Goal: Information Seeking & Learning: Learn about a topic

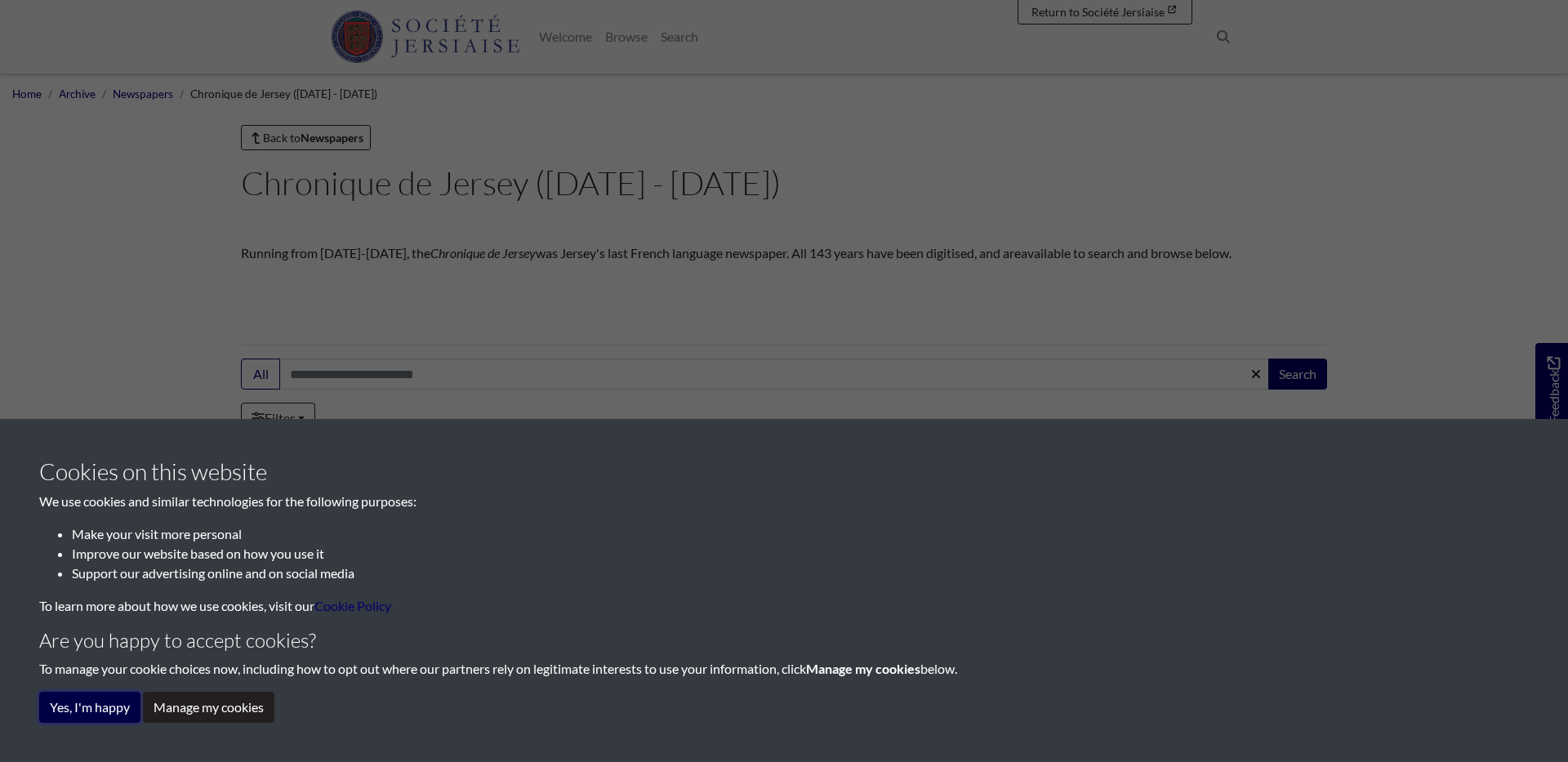
click at [122, 712] on button "Yes, I'm happy" at bounding box center [90, 707] width 102 height 31
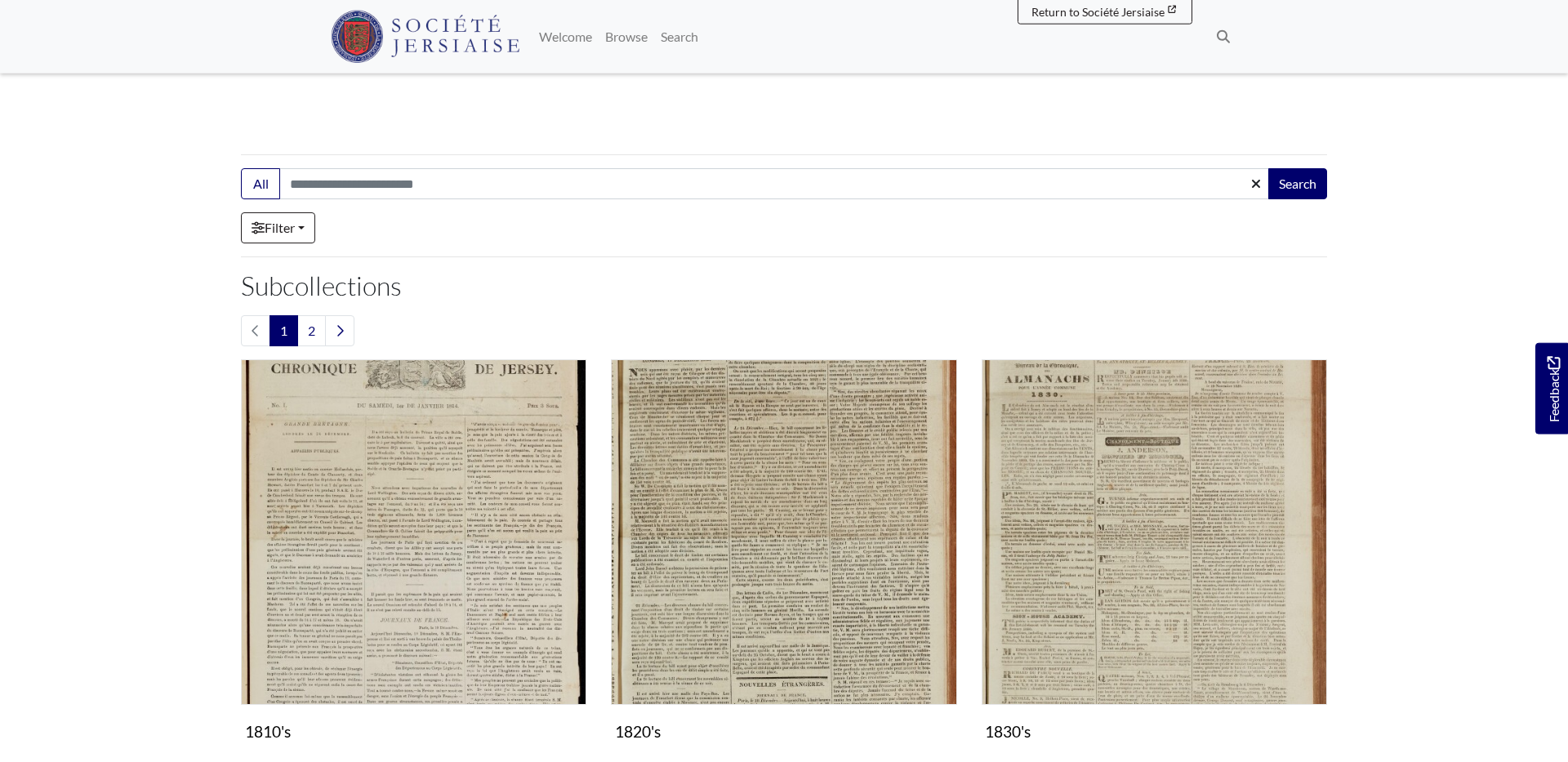
scroll to position [255, 0]
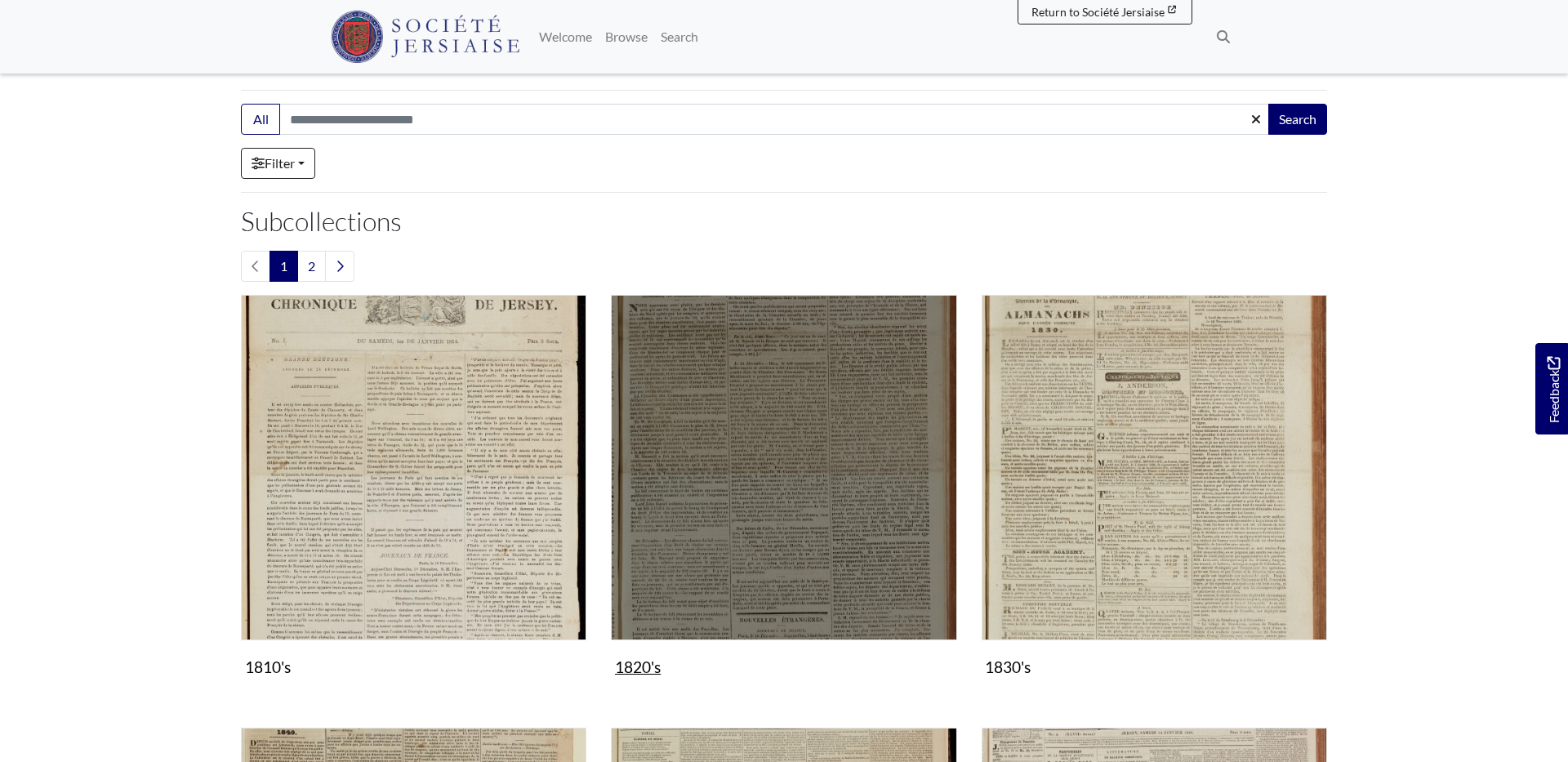
click at [692, 485] on img "Subcollection" at bounding box center [784, 468] width 346 height 346
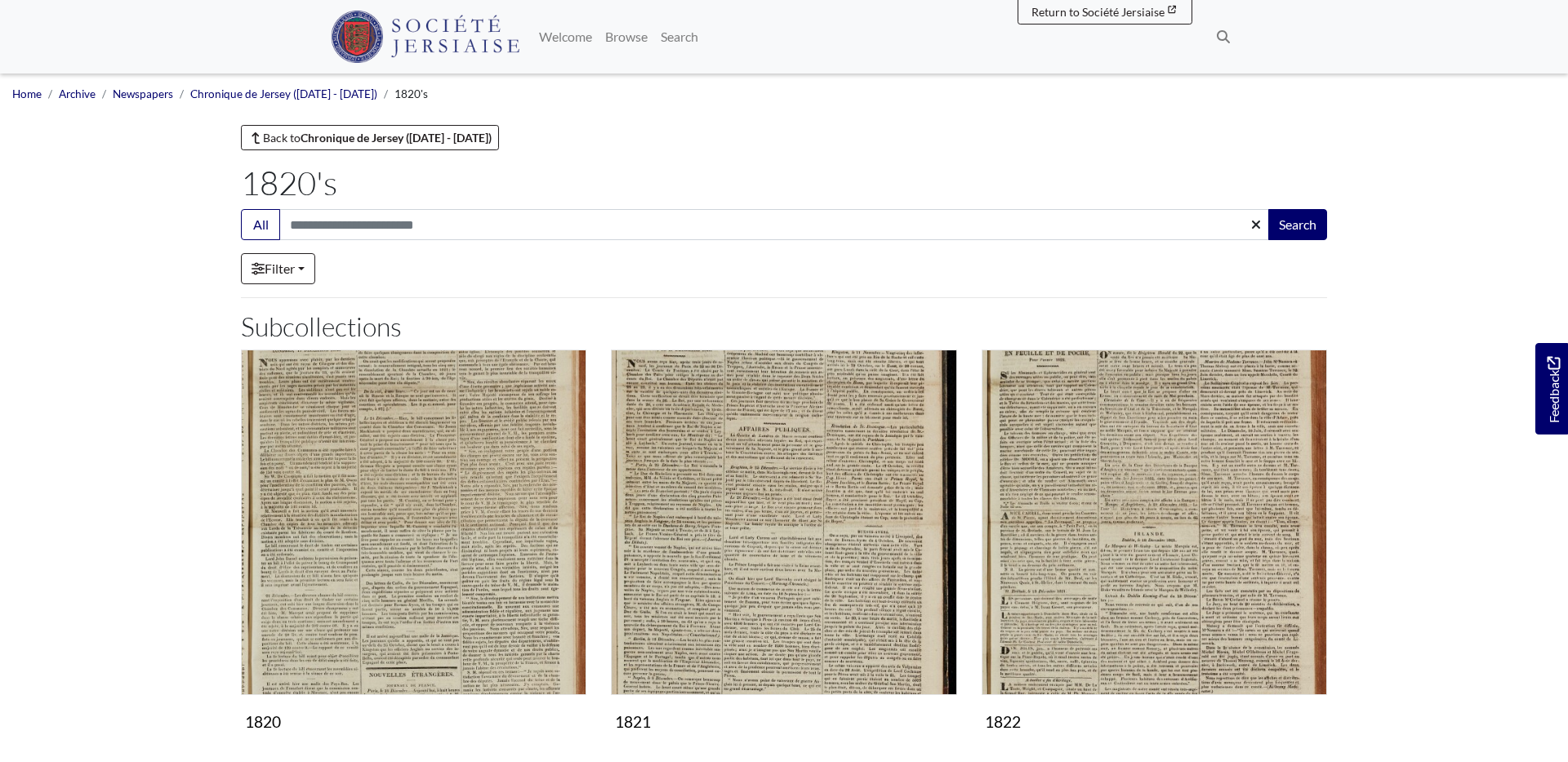
scroll to position [127, 0]
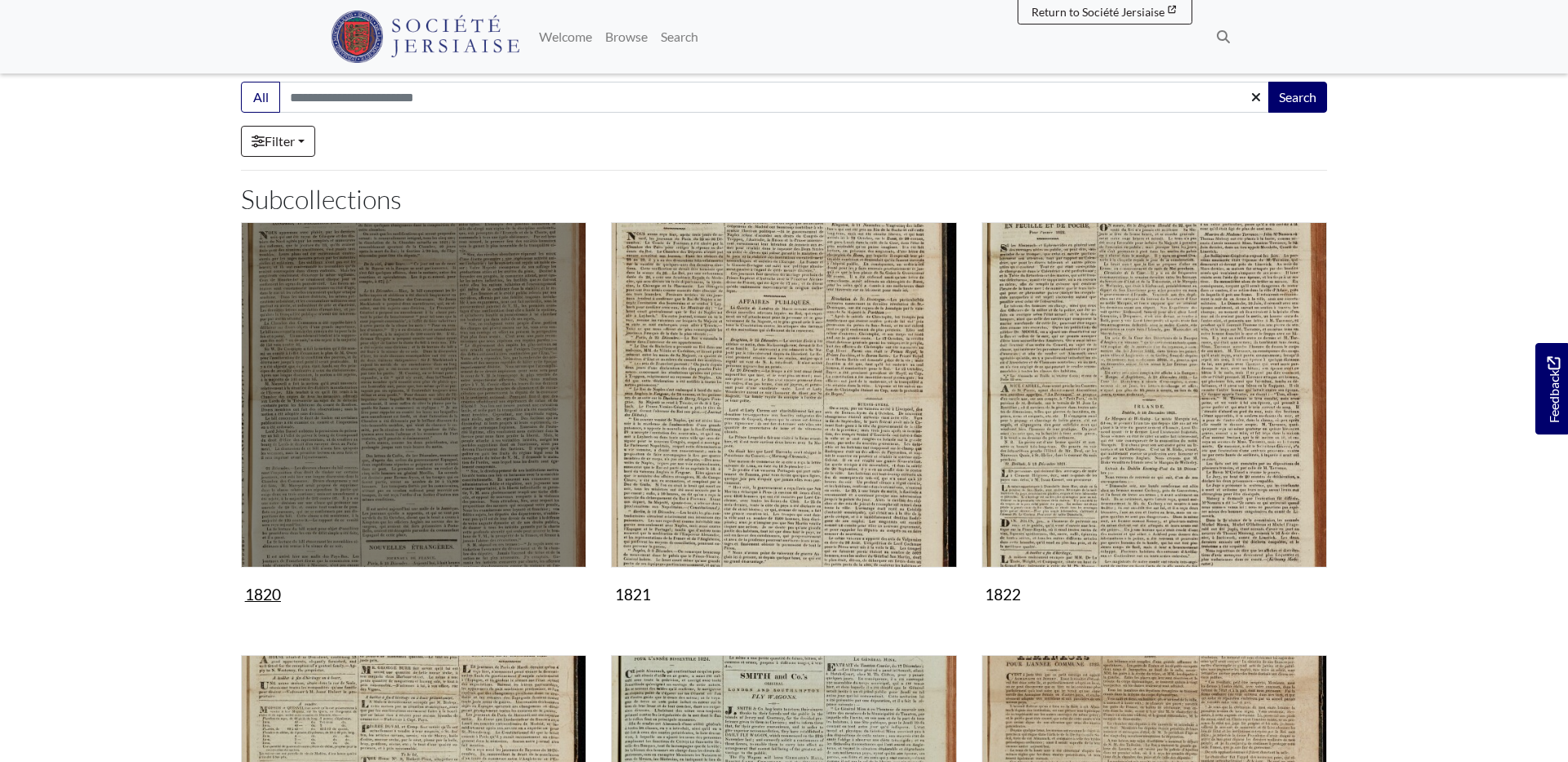
click at [457, 456] on img "Subcollection" at bounding box center [414, 395] width 346 height 346
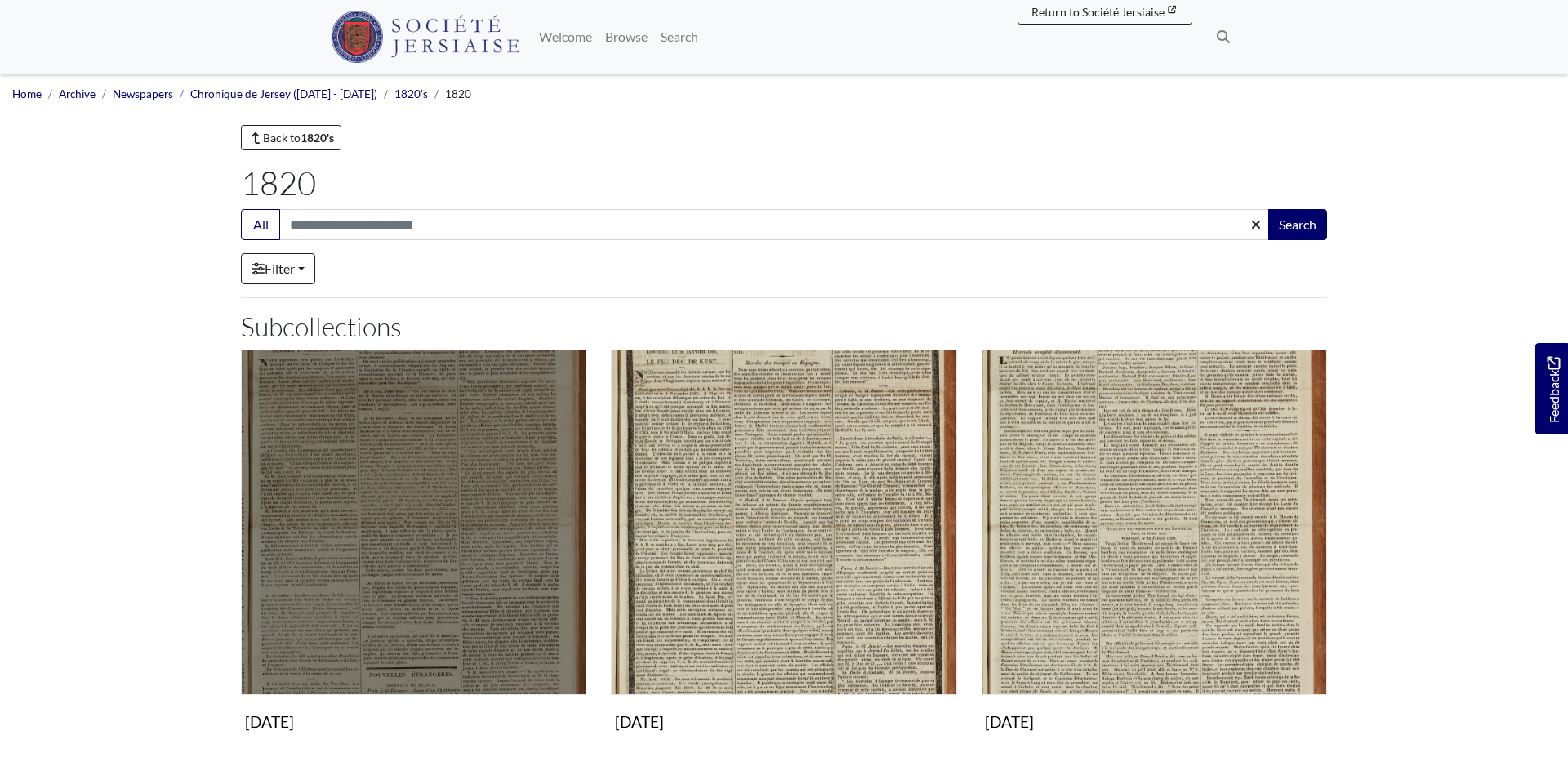
click at [457, 456] on img "Subcollection" at bounding box center [414, 523] width 346 height 346
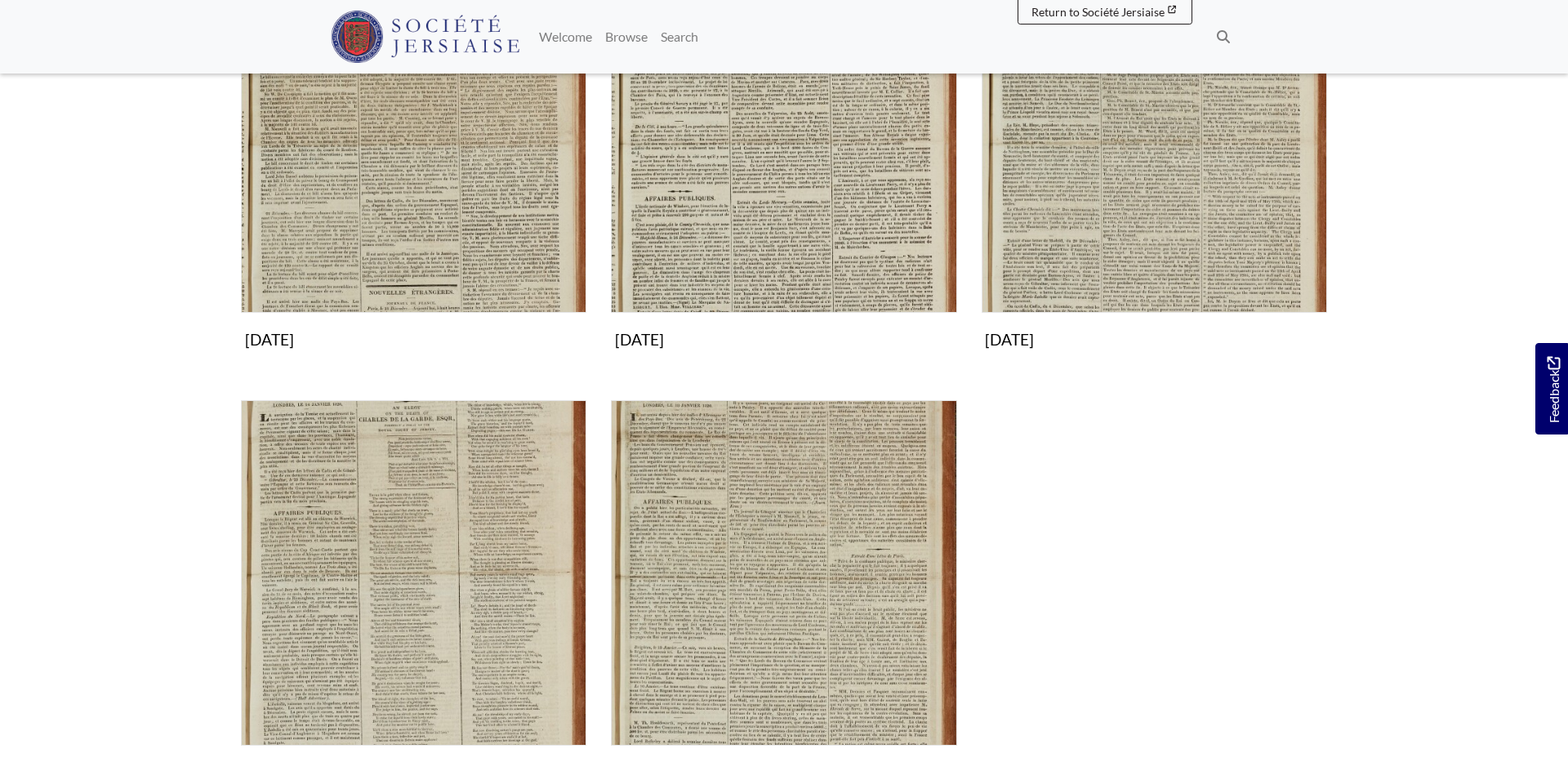
scroll to position [510, 0]
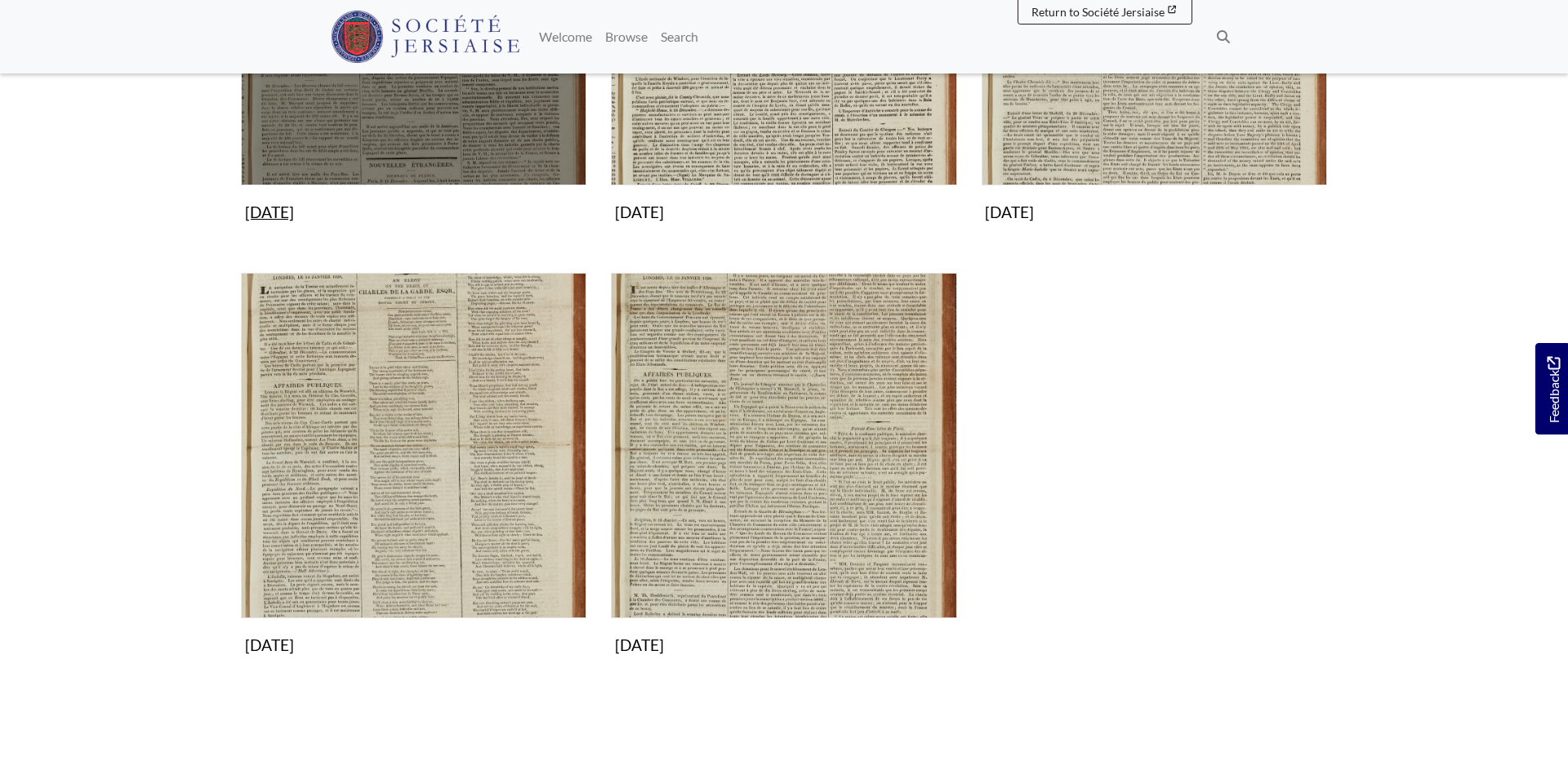
click at [311, 229] on figure "[DATE] Collection" at bounding box center [414, 34] width 346 height 389
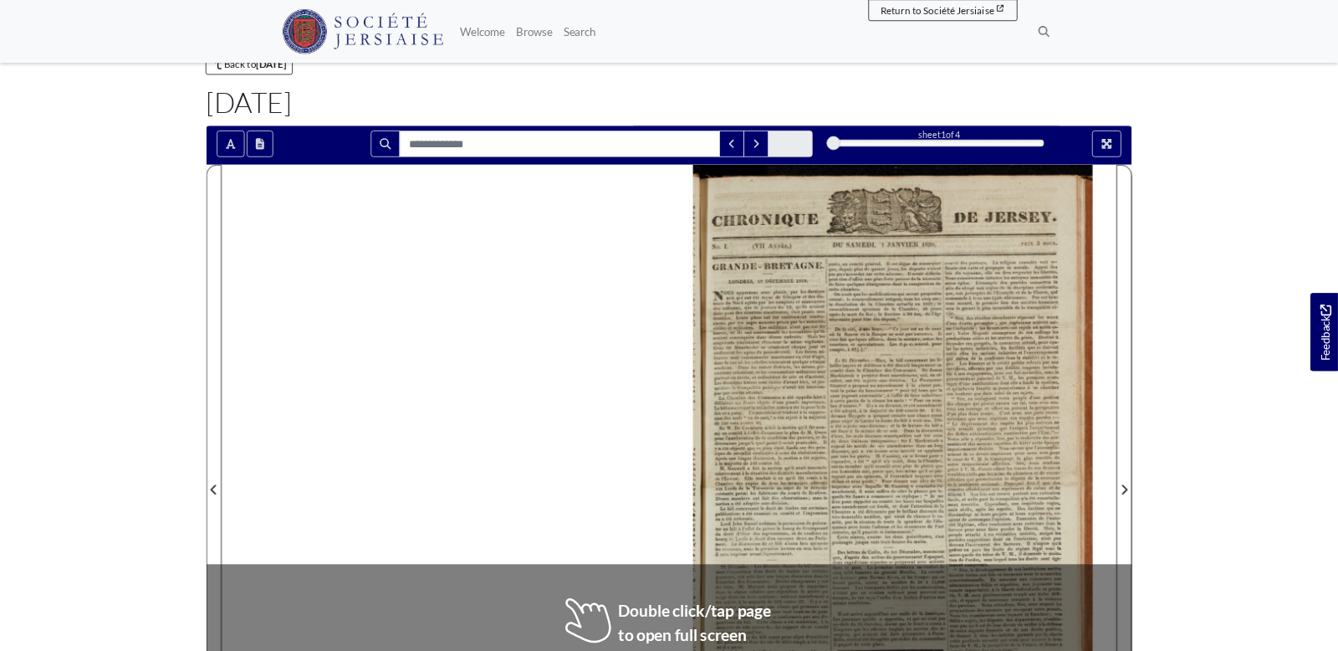
scroll to position [130, 0]
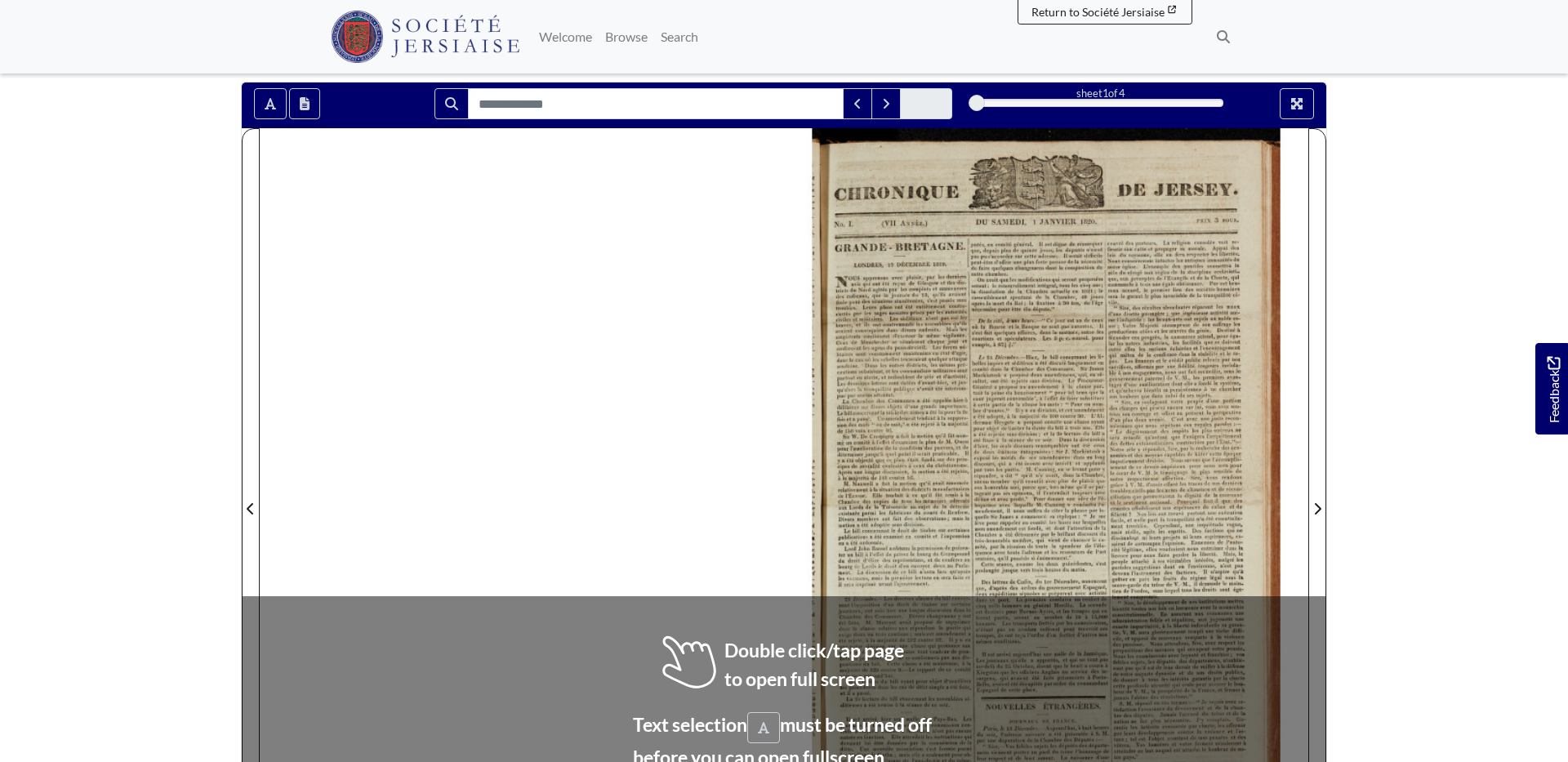
click at [959, 373] on div at bounding box center [1046, 498] width 524 height 741
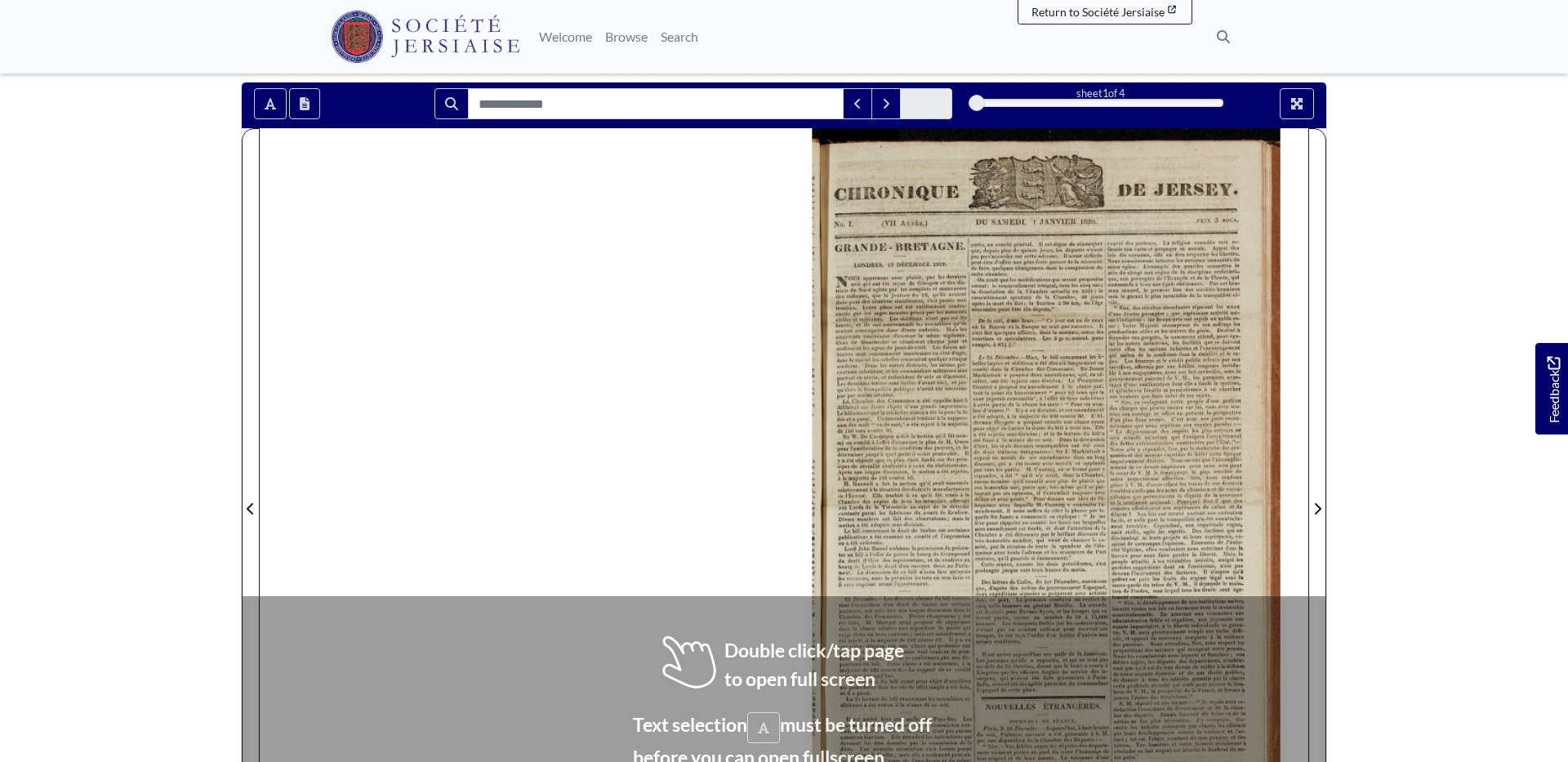
click at [959, 373] on div at bounding box center [1046, 498] width 524 height 741
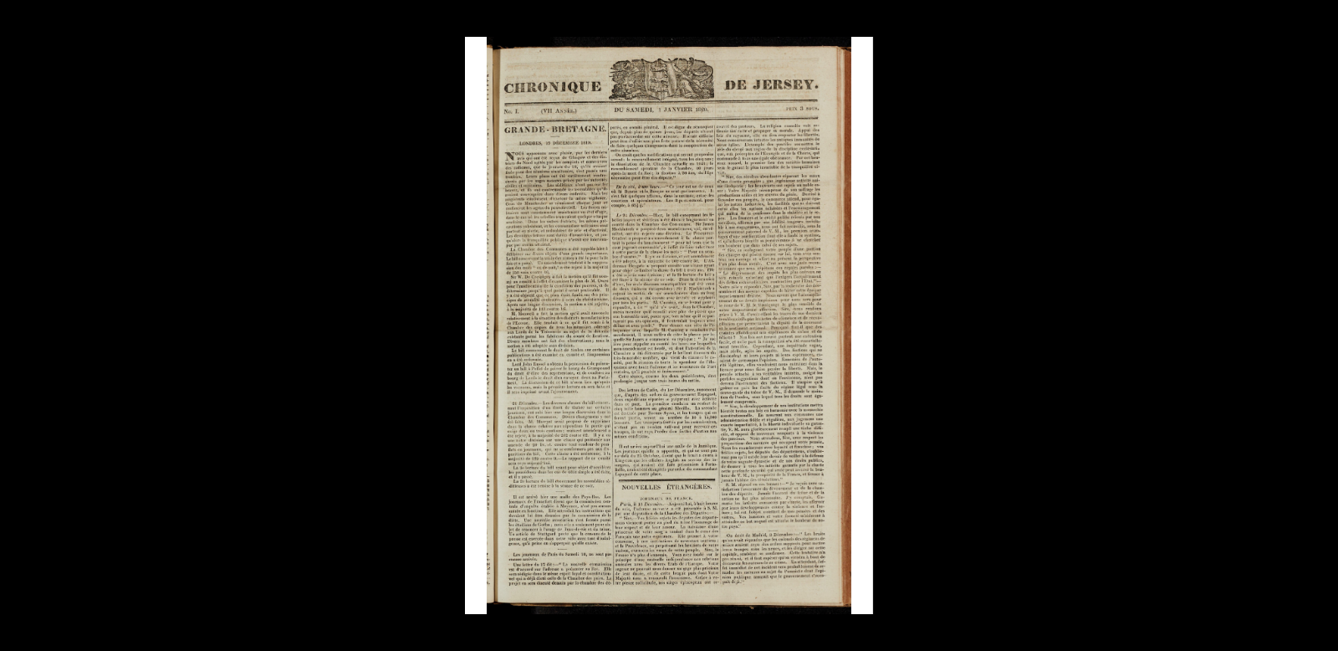
click at [584, 376] on img at bounding box center [669, 325] width 408 height 577
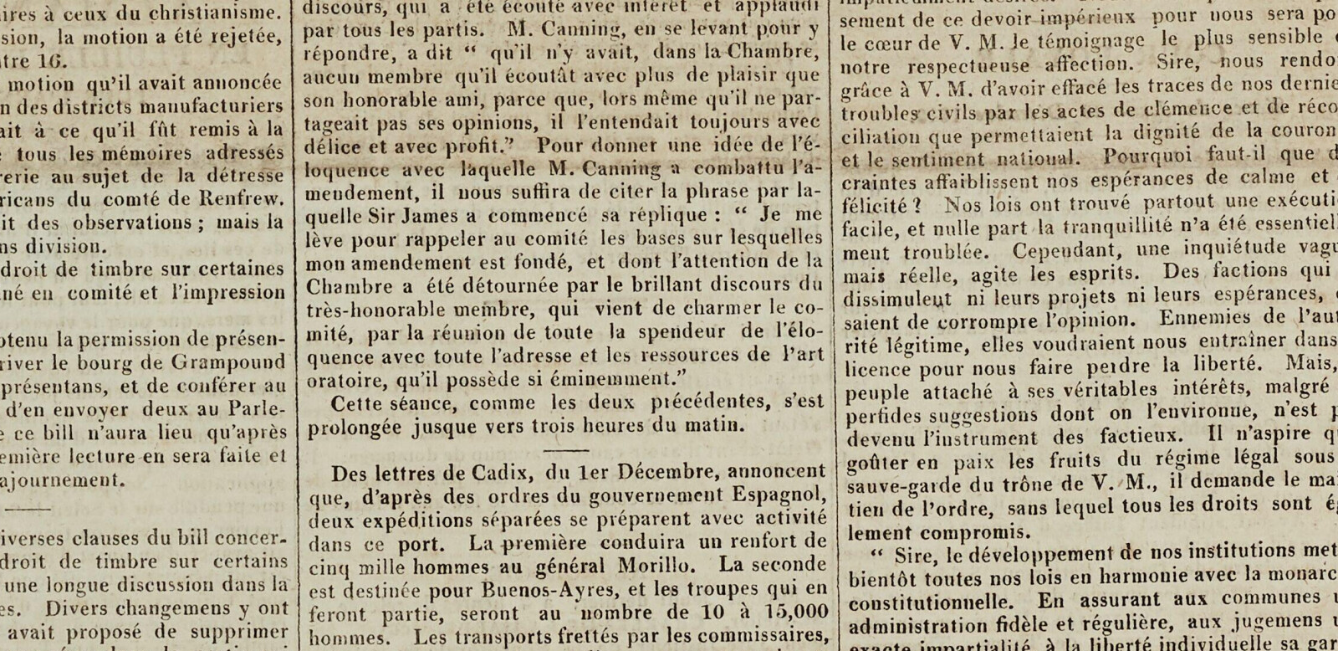
click at [381, 450] on img at bounding box center [587, 145] width 2069 height 2927
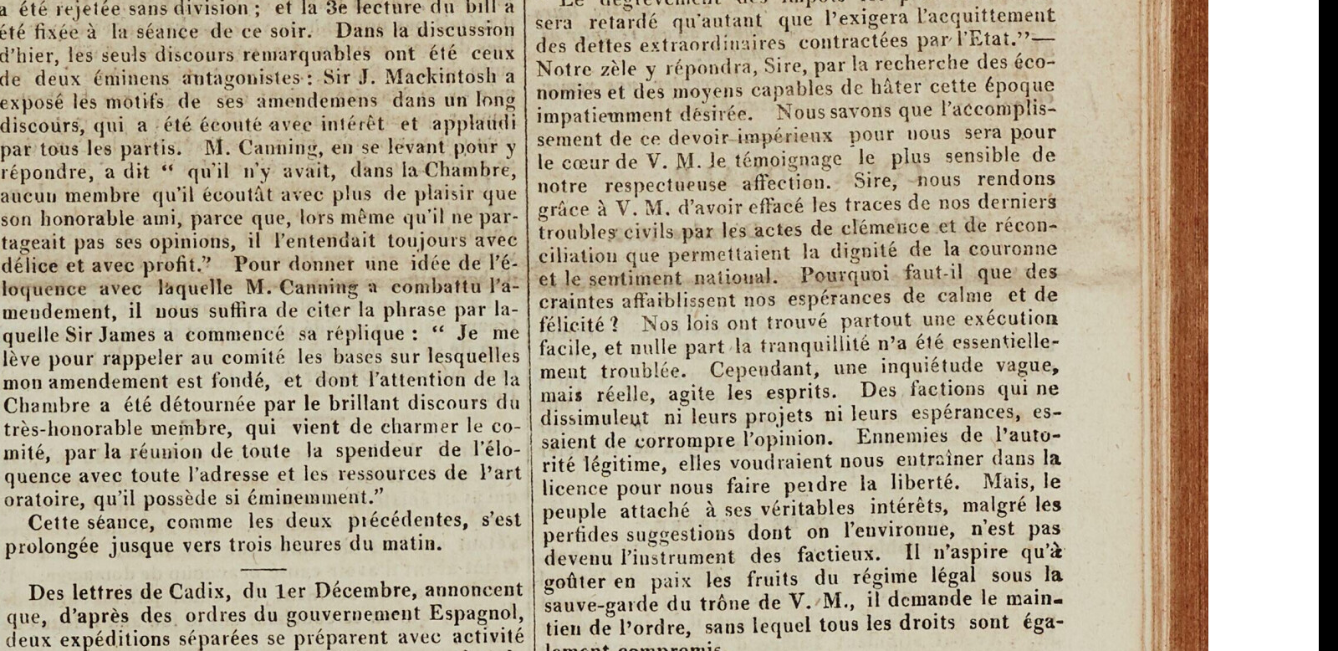
click at [228, 650] on img at bounding box center [284, 264] width 2069 height 2927
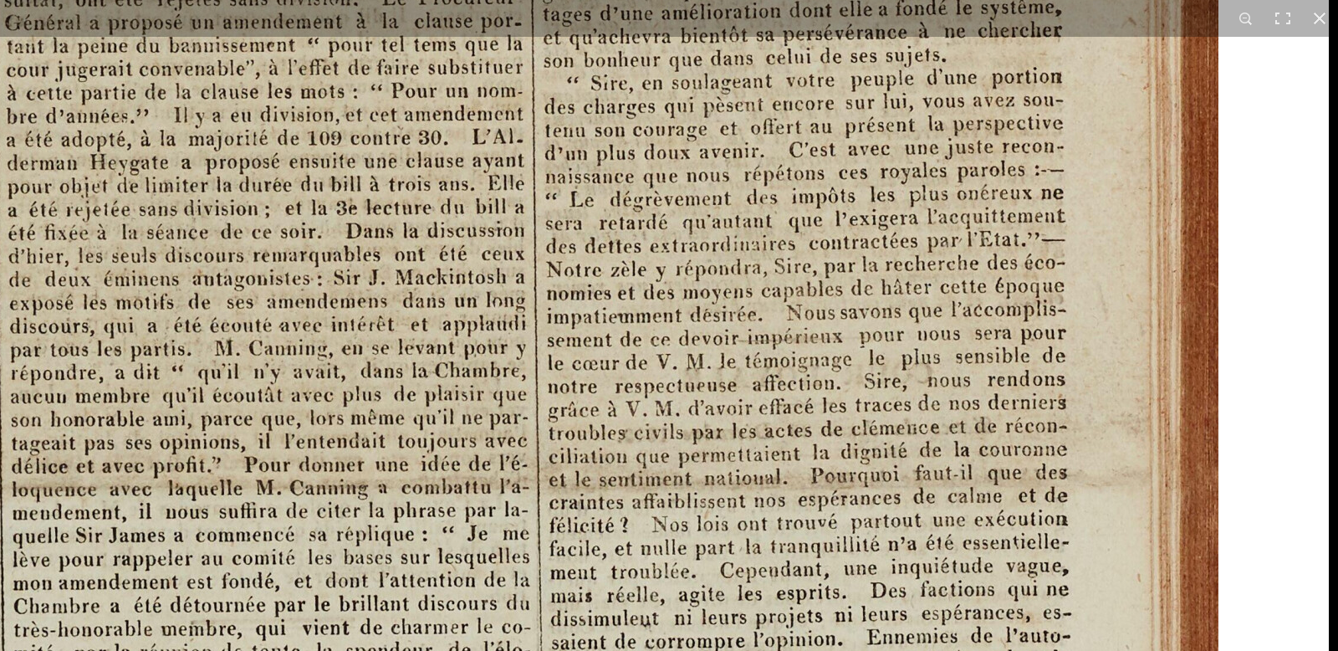
click at [692, 650] on img at bounding box center [294, 464] width 2069 height 2927
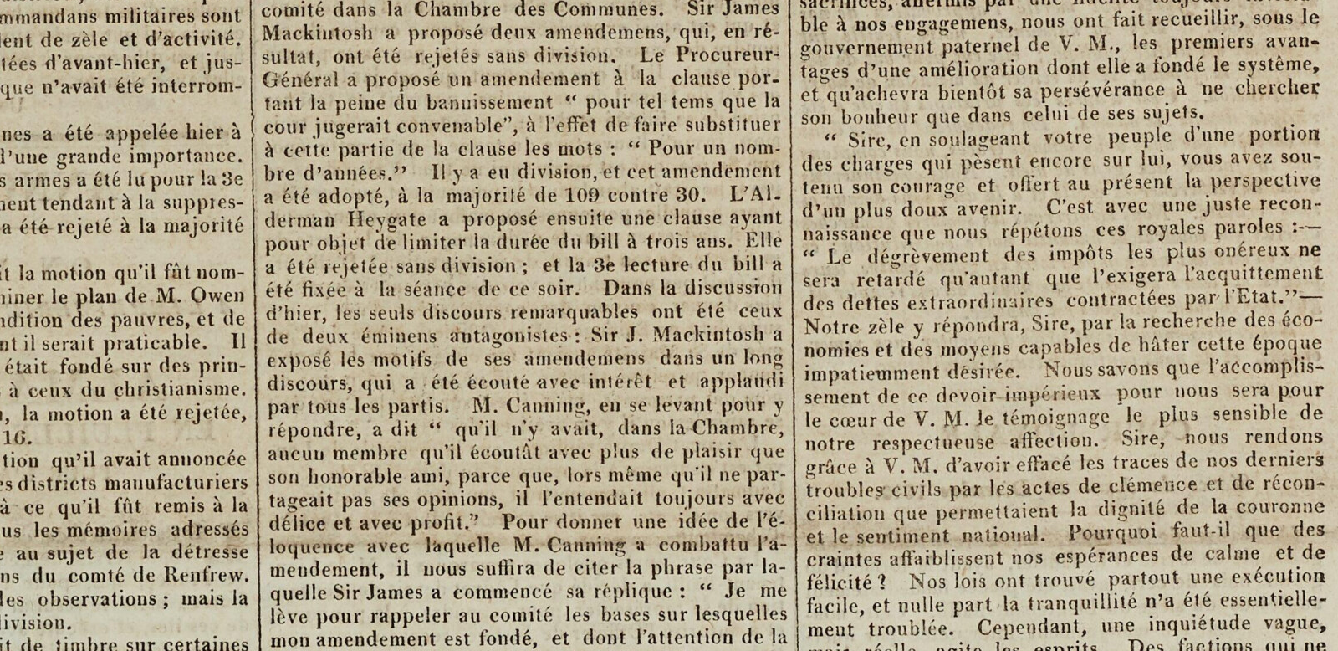
click at [691, 192] on img at bounding box center [551, 521] width 2069 height 2927
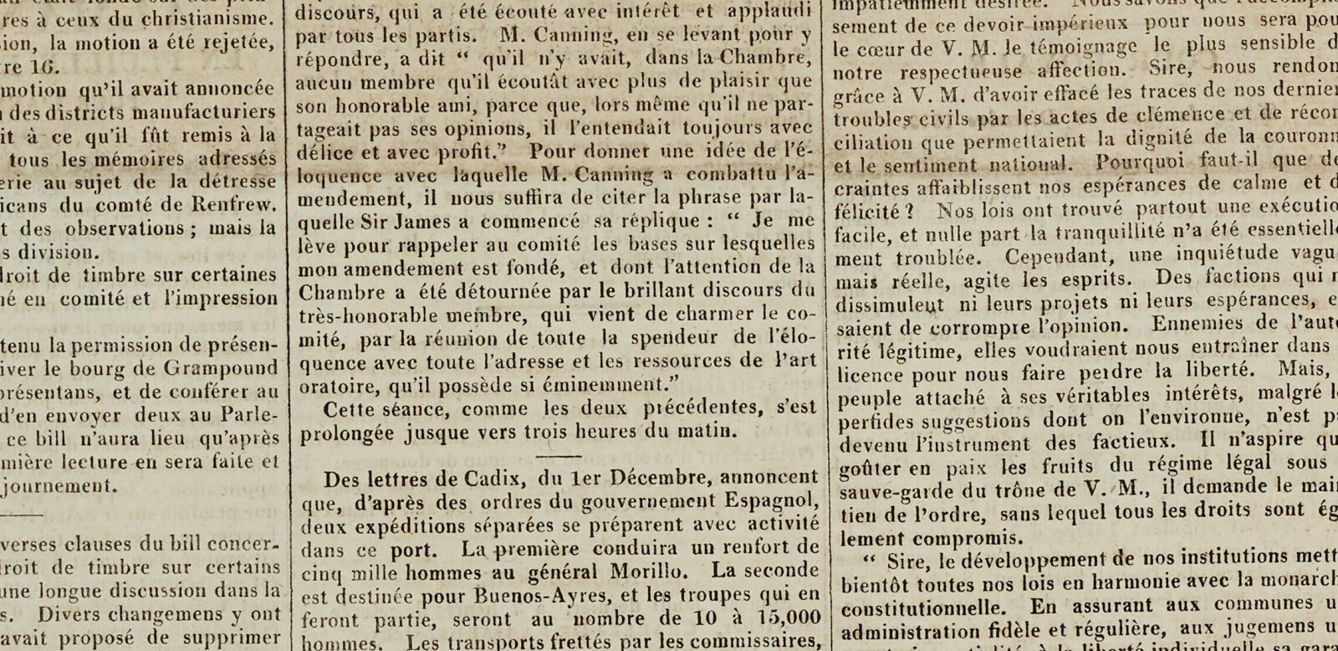
click at [667, 110] on img at bounding box center [579, 151] width 2069 height 2927
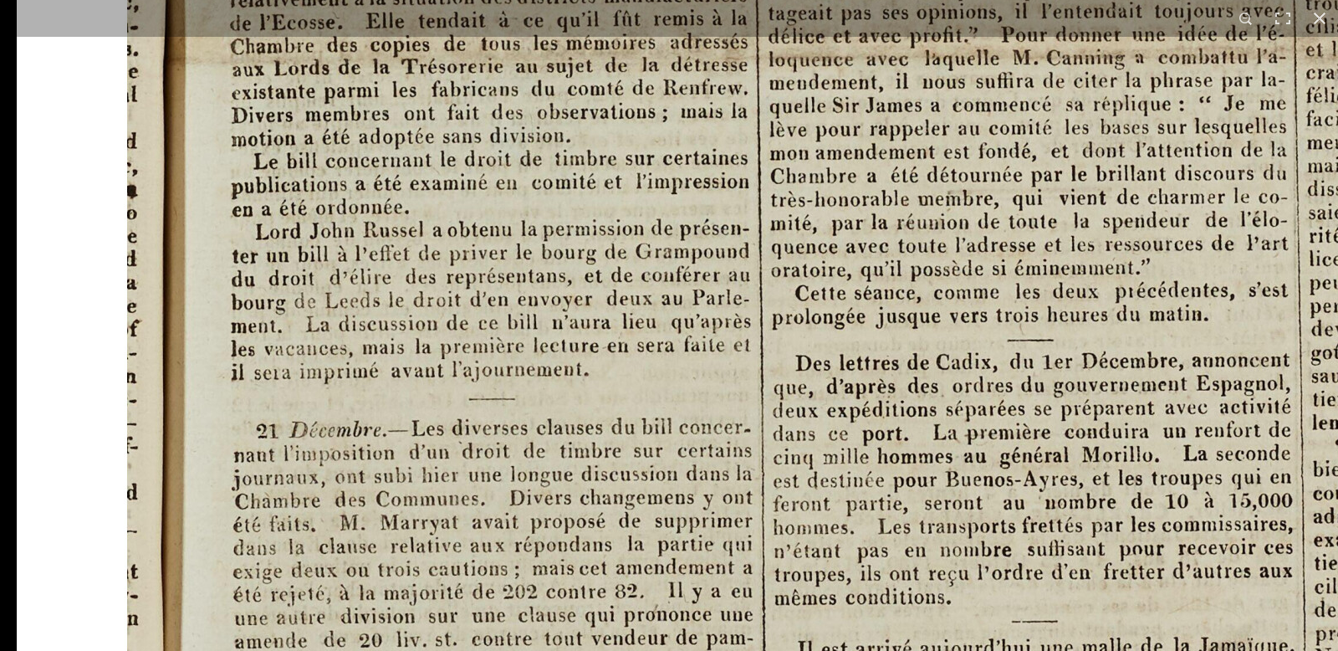
click at [633, 650] on img at bounding box center [1051, 35] width 2069 height 2927
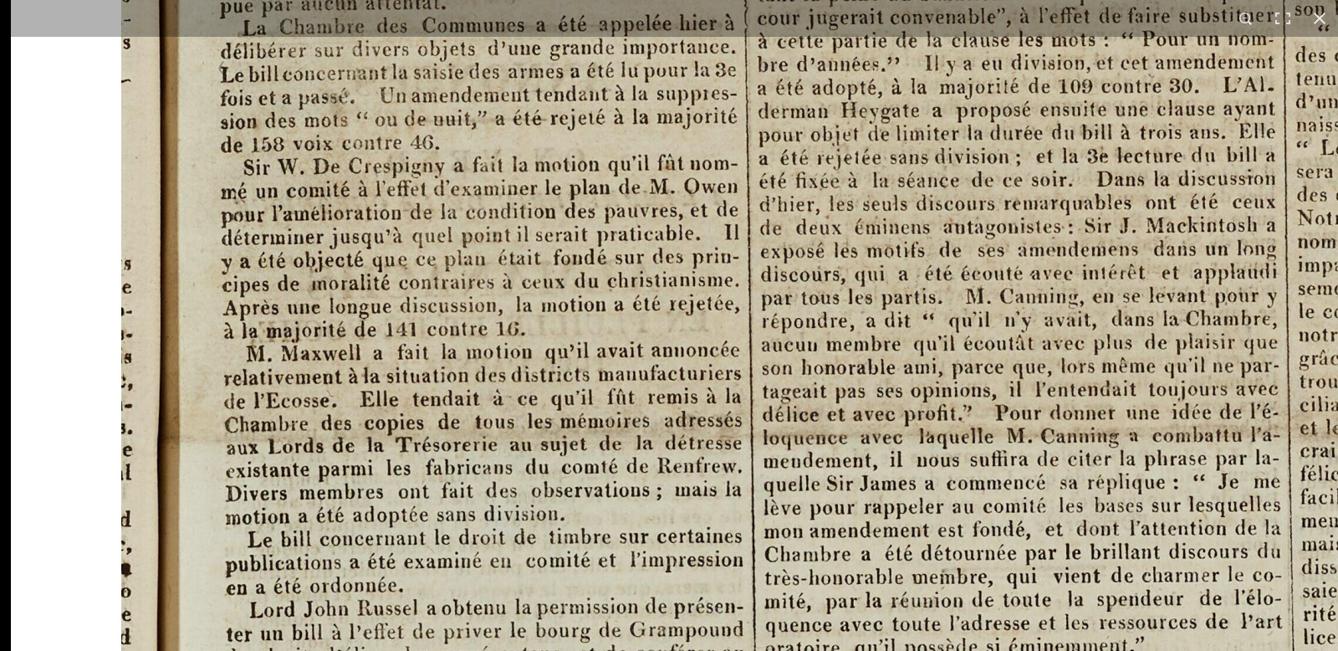
click at [659, 646] on img at bounding box center [1045, 413] width 2069 height 2927
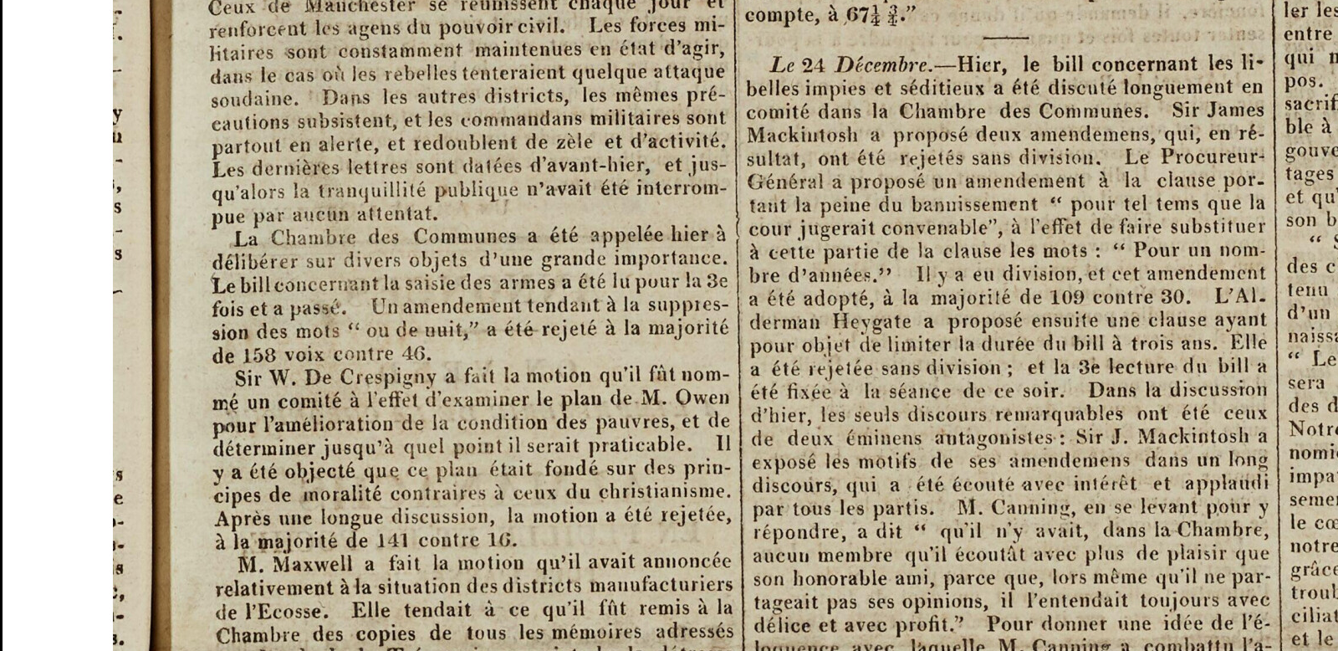
click at [617, 467] on img at bounding box center [1037, 623] width 2069 height 2927
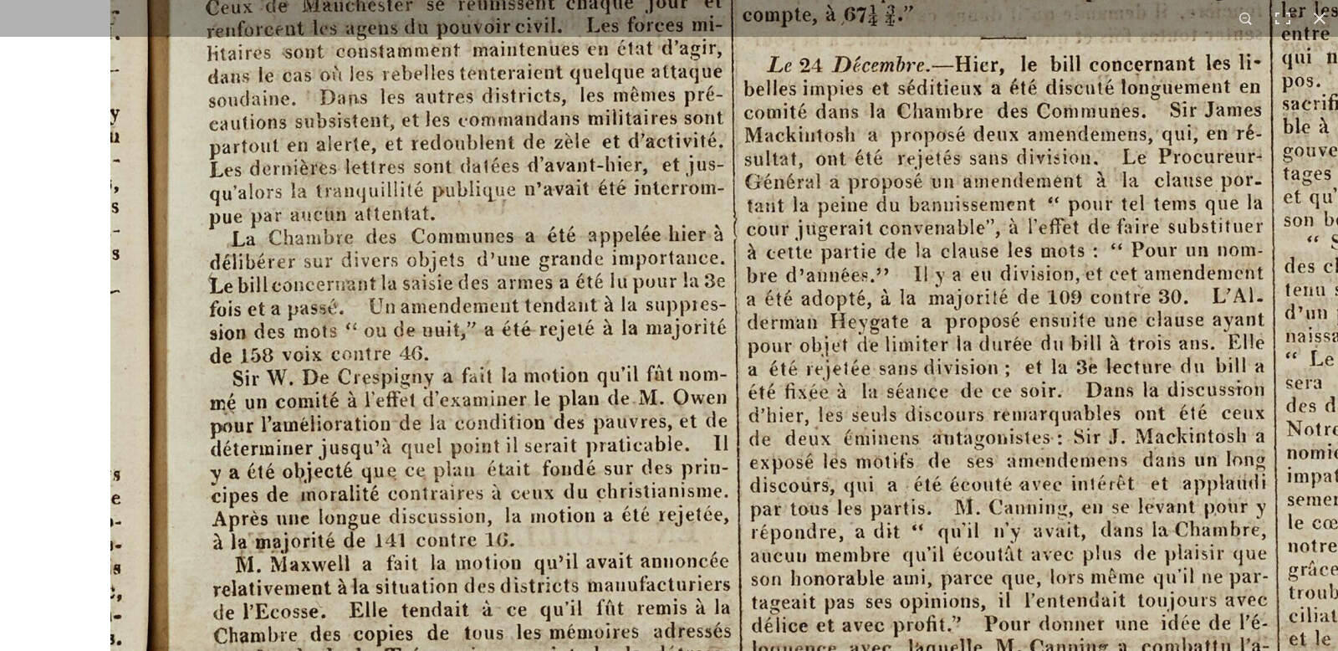
click at [536, 224] on img at bounding box center [1034, 623] width 2069 height 2927
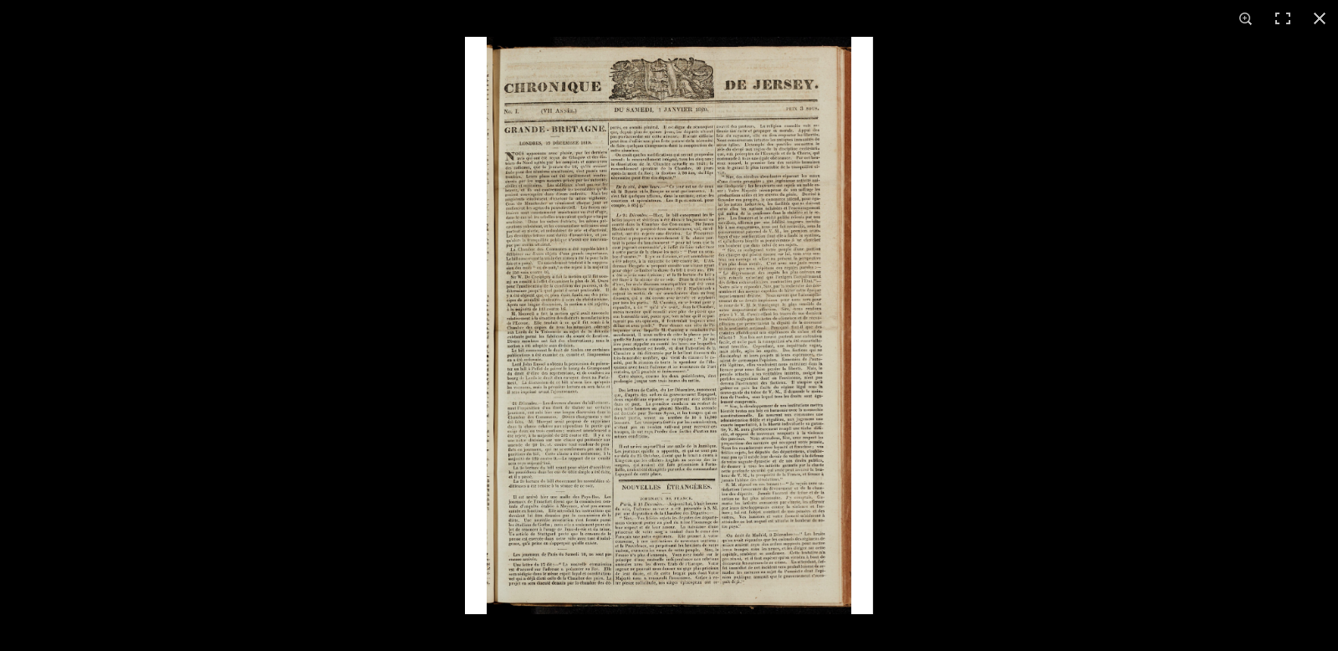
click at [536, 224] on img at bounding box center [669, 325] width 408 height 577
